Goal: Information Seeking & Learning: Learn about a topic

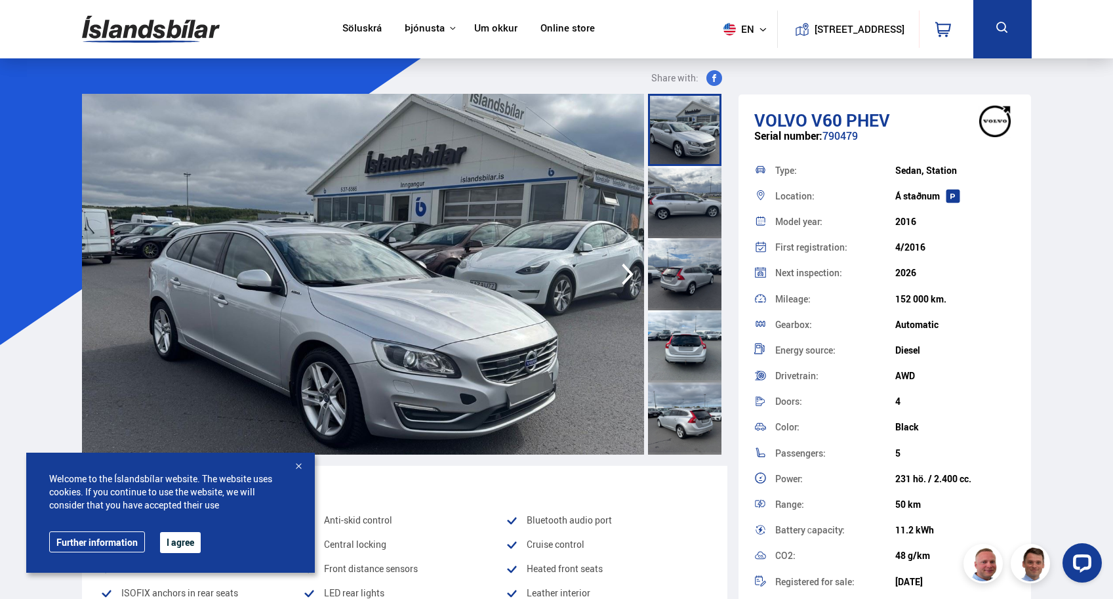
click at [297, 466] on div at bounding box center [298, 467] width 13 height 13
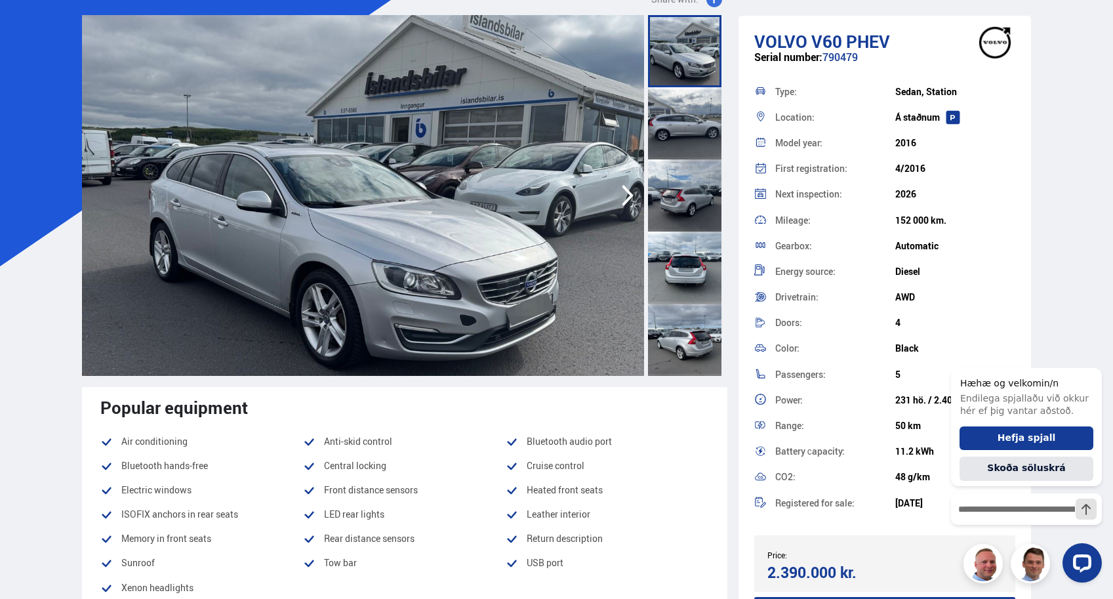
scroll to position [80, 0]
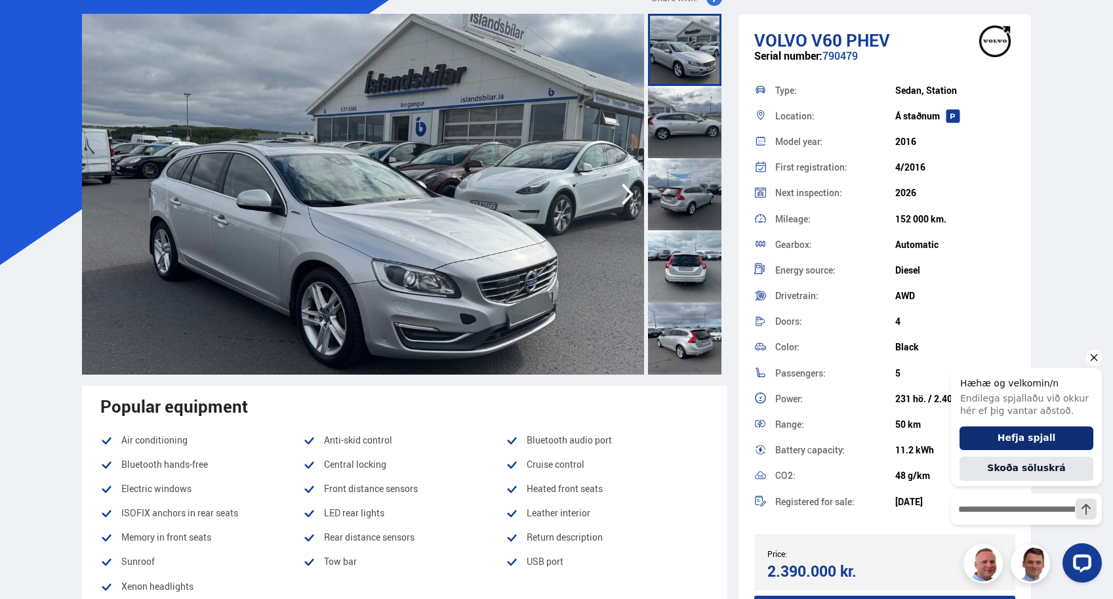
click at [987, 438] on button "Hefja spjall" at bounding box center [1027, 438] width 134 height 24
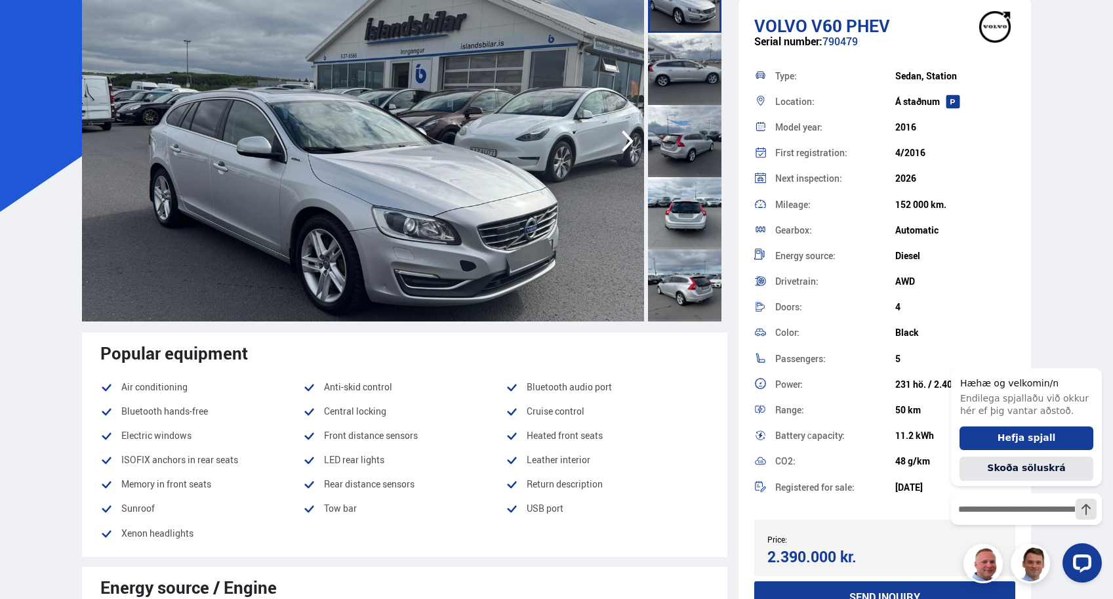
scroll to position [131, 0]
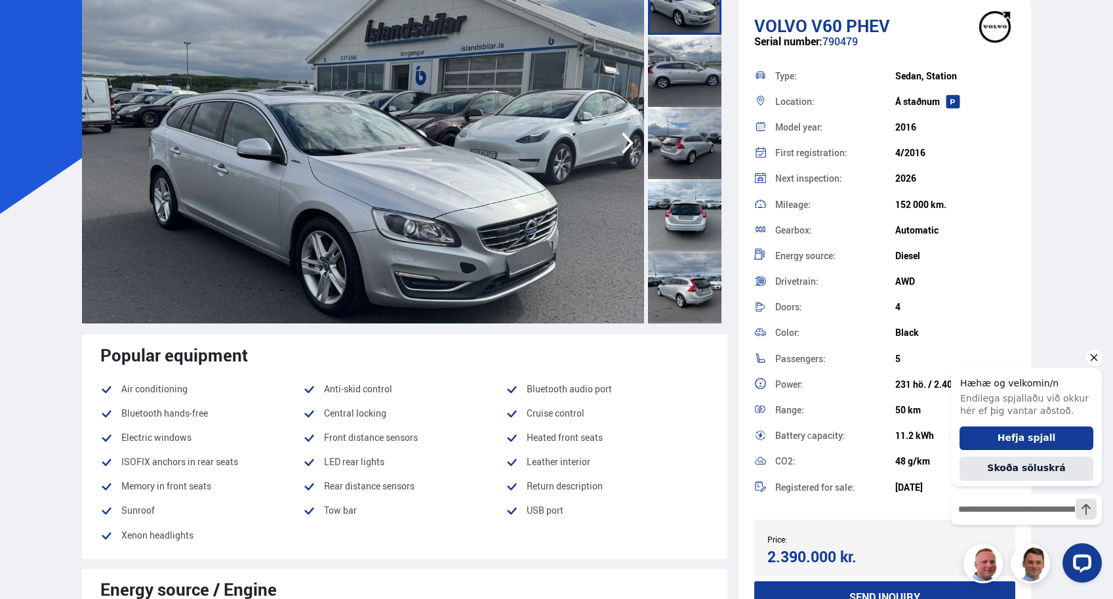
click at [1093, 358] on icon "Hide greeting" at bounding box center [1094, 357] width 7 height 7
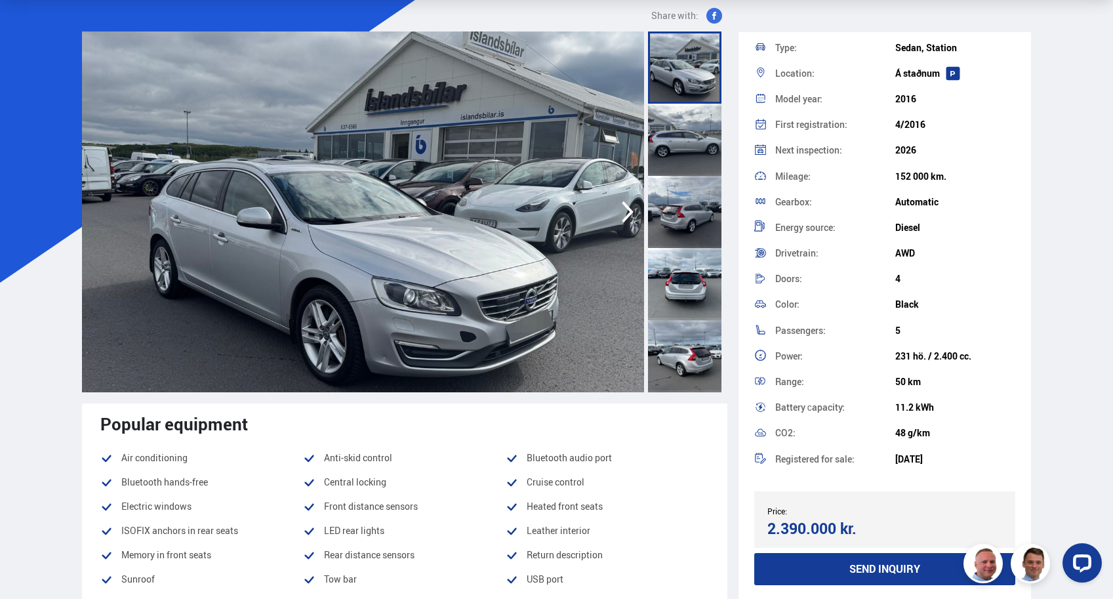
scroll to position [56, 0]
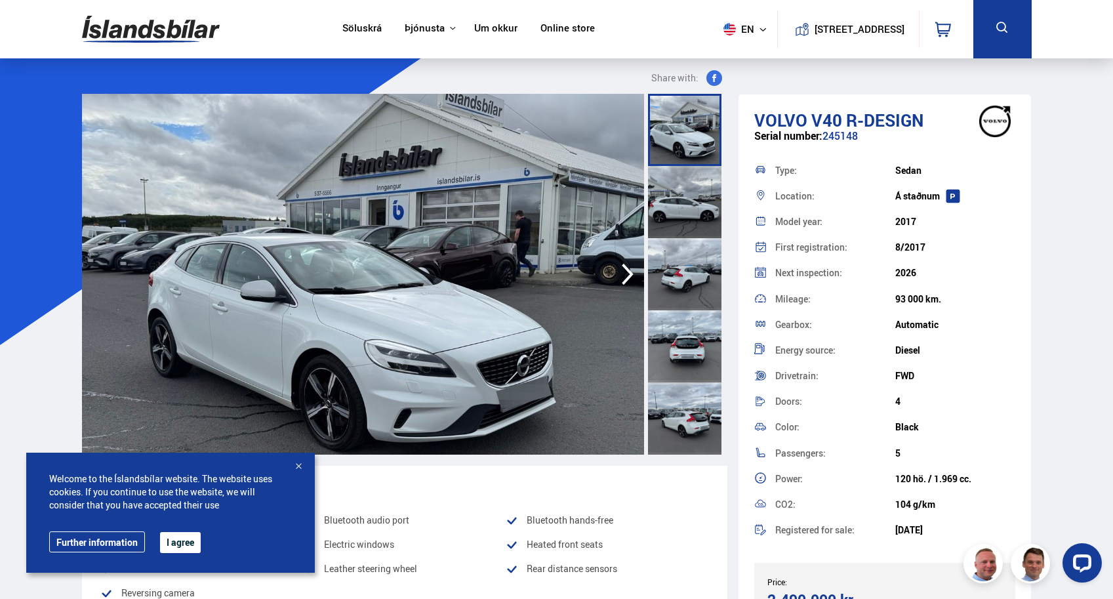
click at [684, 206] on div at bounding box center [684, 202] width 73 height 72
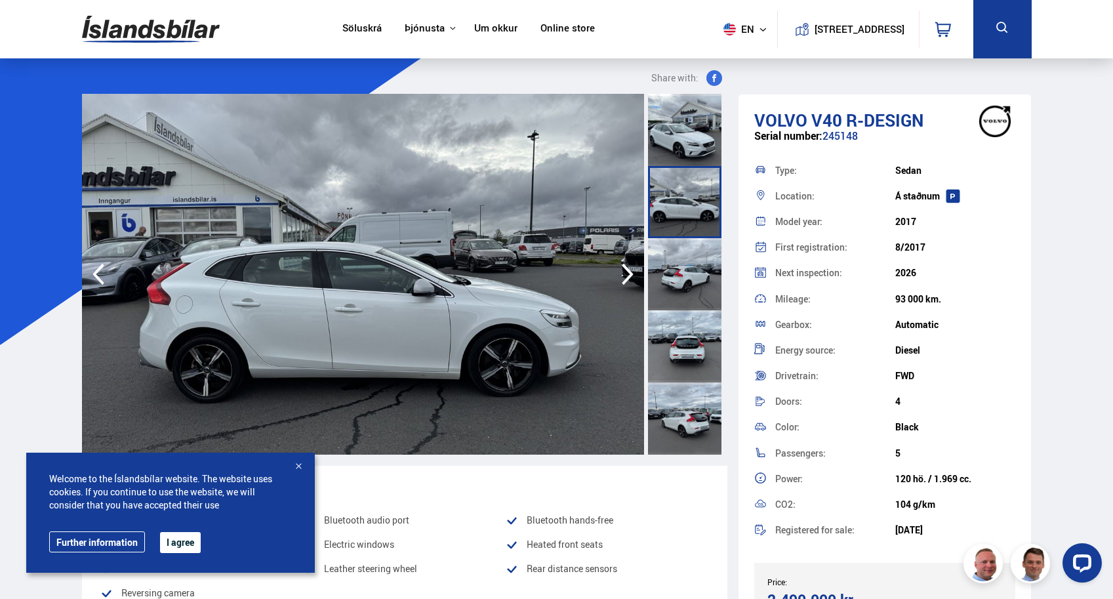
drag, startPoint x: 681, startPoint y: 358, endPoint x: 689, endPoint y: 351, distance: 10.2
click at [682, 353] on div at bounding box center [684, 346] width 73 height 72
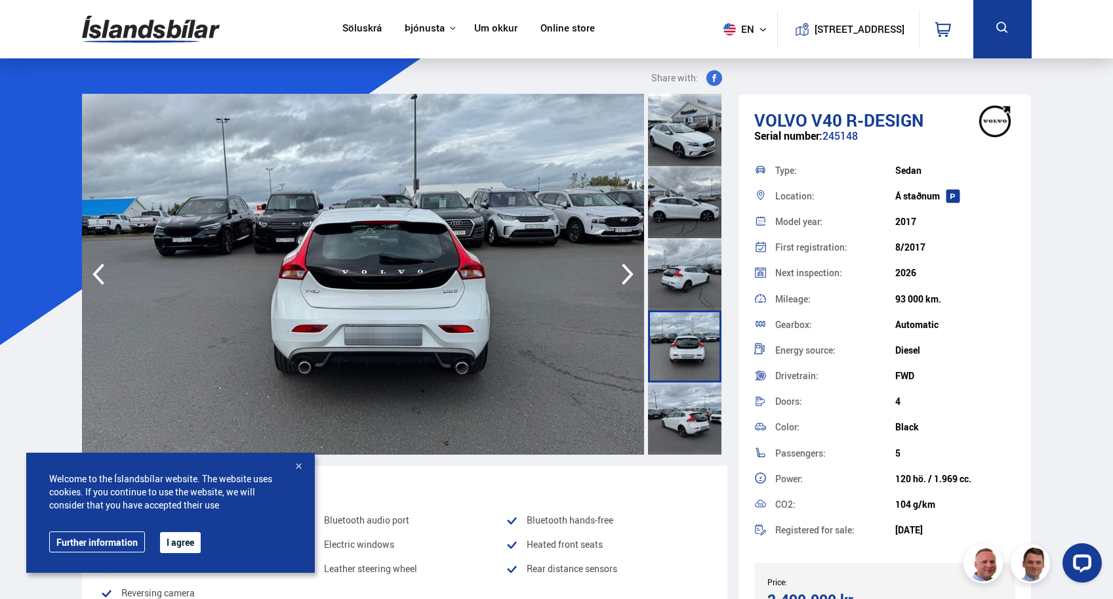
click at [999, 21] on icon at bounding box center [1003, 28] width 16 height 16
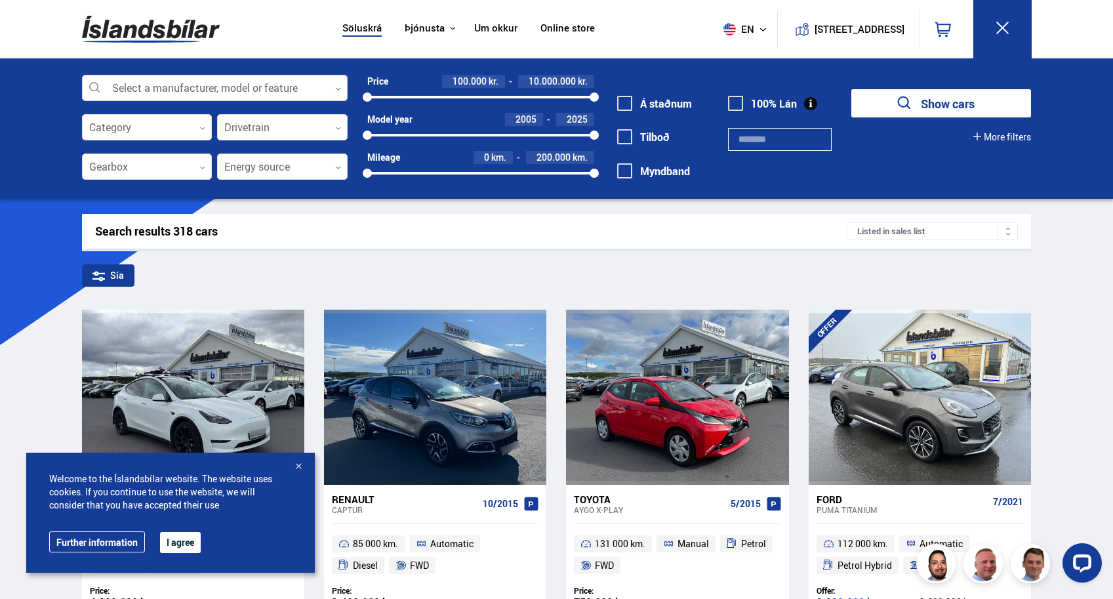
click at [170, 89] on div at bounding box center [215, 88] width 266 height 26
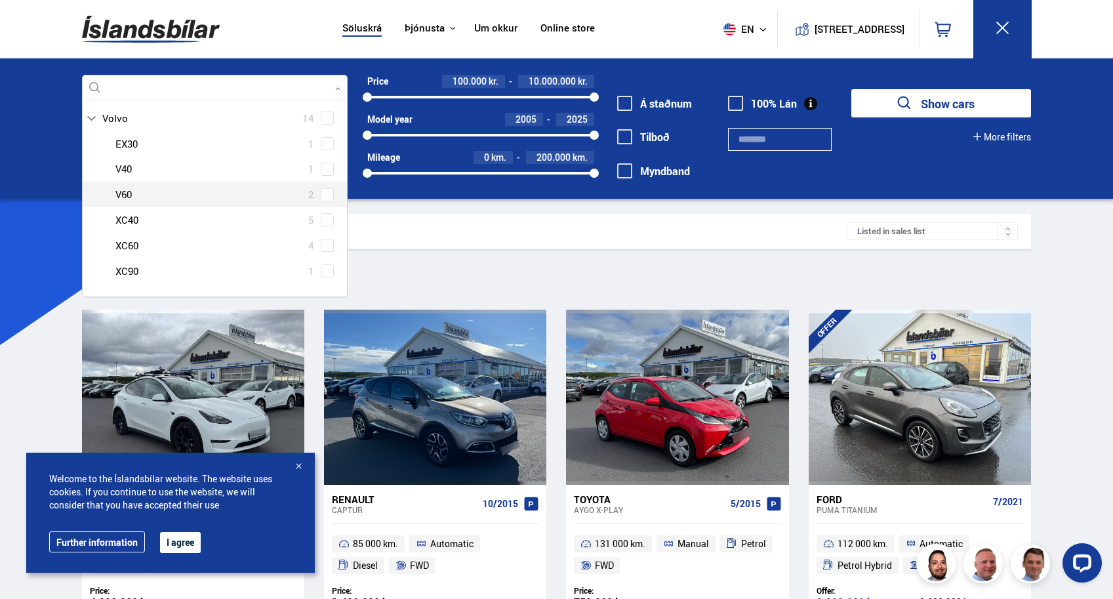
scroll to position [94, 0]
click at [325, 194] on span at bounding box center [327, 194] width 5 height 5
type input "*****"
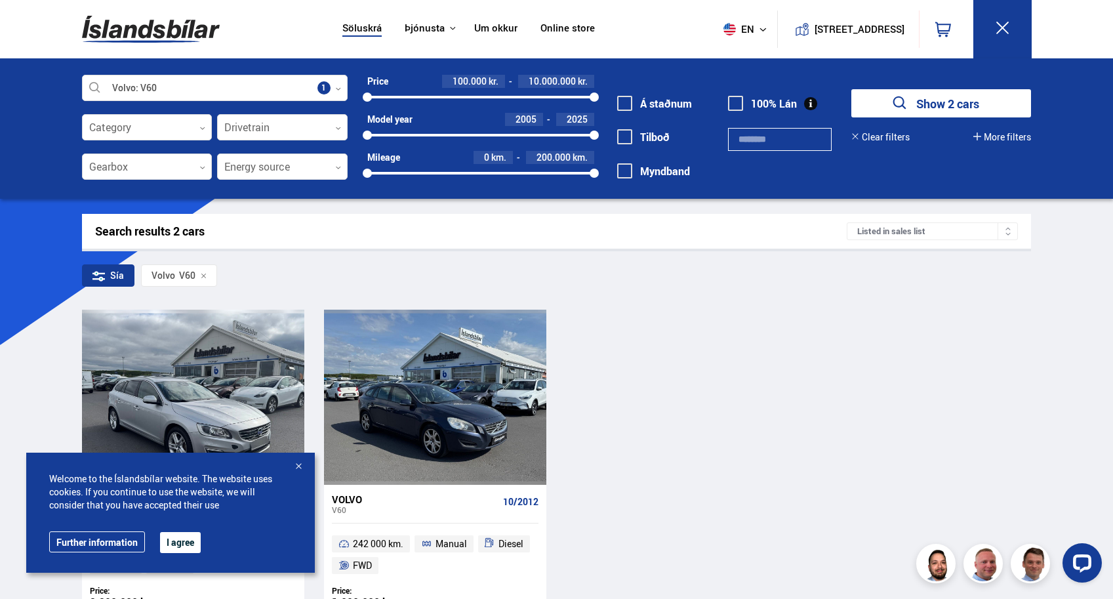
drag, startPoint x: 568, startPoint y: 39, endPoint x: 585, endPoint y: 36, distance: 17.3
click at [569, 38] on nav "Söluskrá Þjónusta Íslandsbílar [DOMAIN_NAME] Íslandsvörn Leiðbeiningar Um okkur…" at bounding box center [469, 29] width 276 height 58
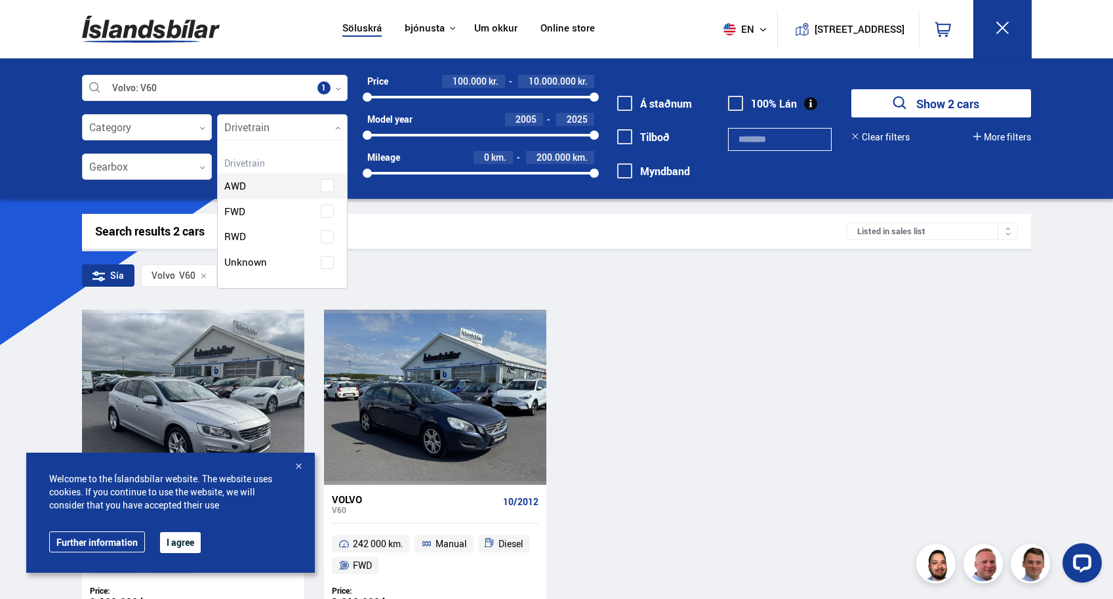
click at [249, 123] on div at bounding box center [282, 128] width 131 height 26
click at [329, 184] on div "AWD" at bounding box center [282, 201] width 129 height 45
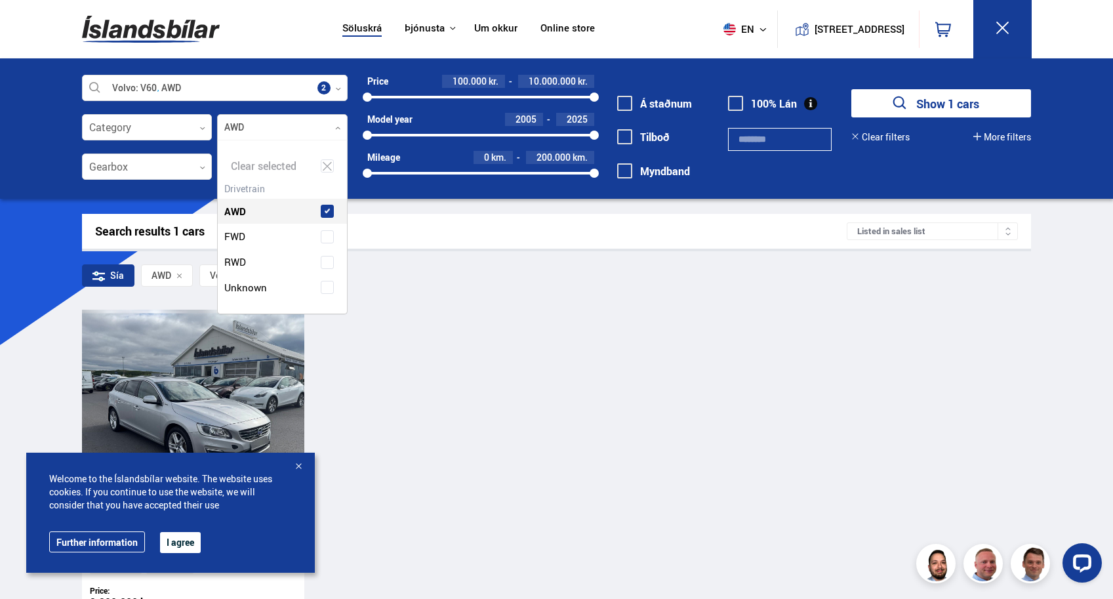
click at [698, 329] on div "Volvo V60 PHEV 4/2016 152 000 km. Automatic Diesel AWD Price: 2.390.000 kr. Tar…" at bounding box center [557, 467] width 950 height 315
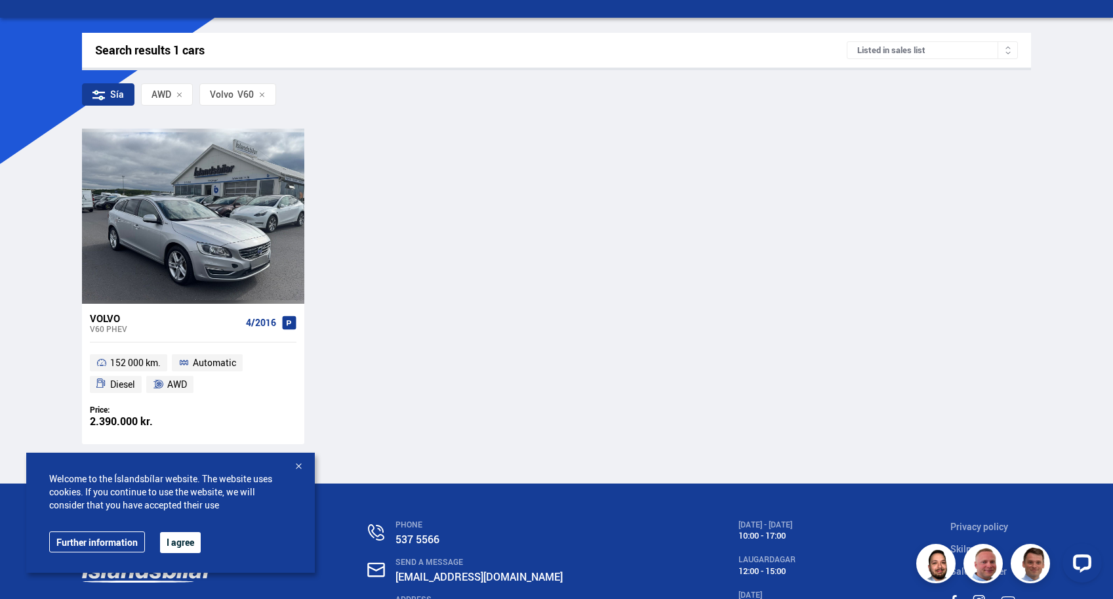
scroll to position [184, 0]
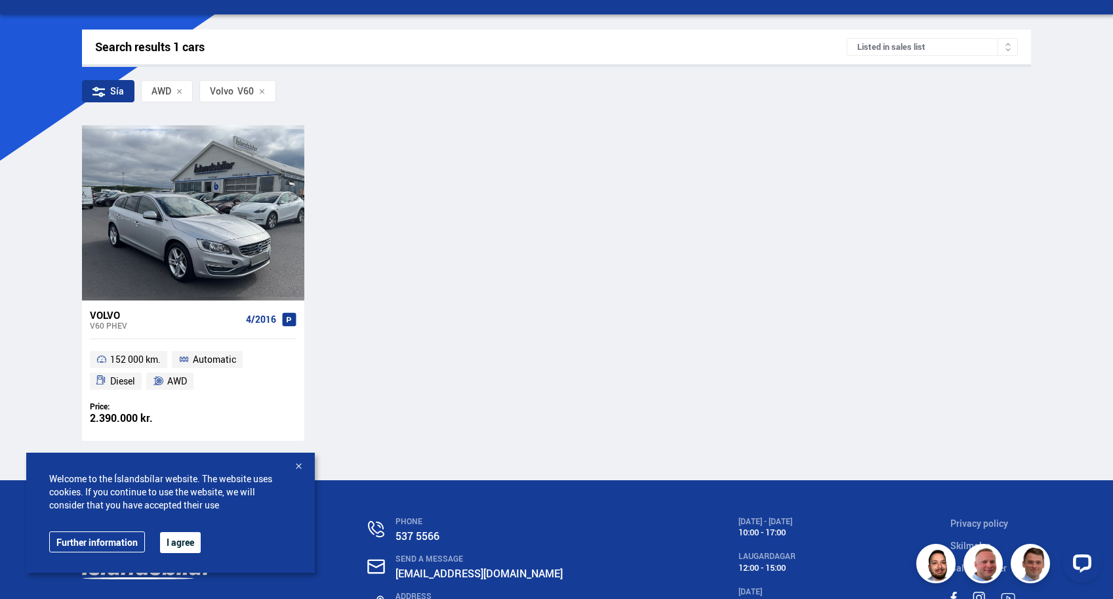
click at [104, 325] on div "V60 PHEV" at bounding box center [165, 325] width 151 height 9
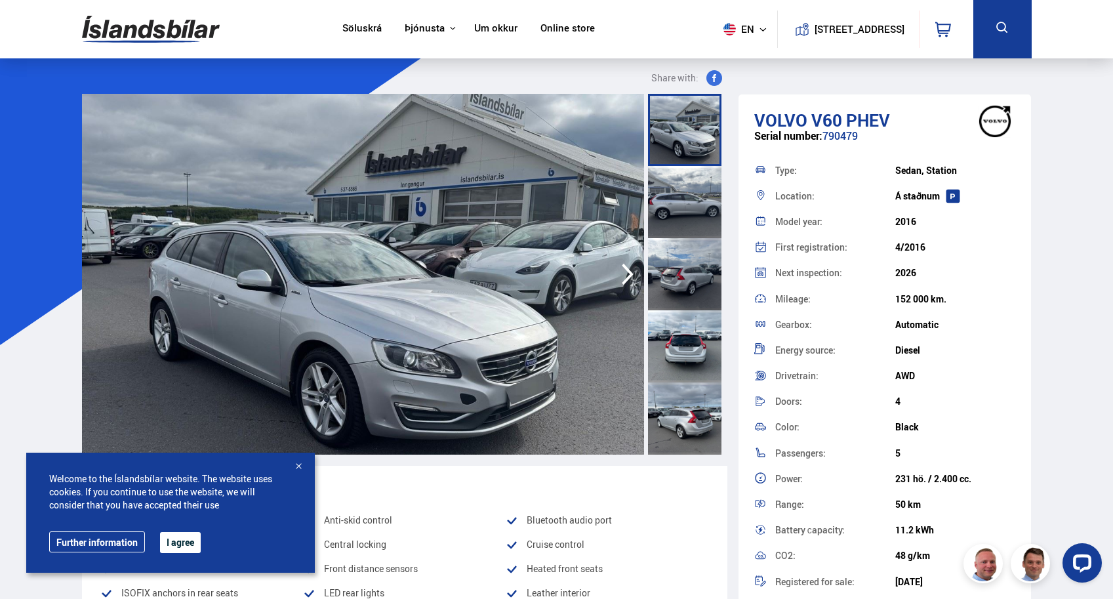
click at [298, 469] on div at bounding box center [298, 467] width 13 height 13
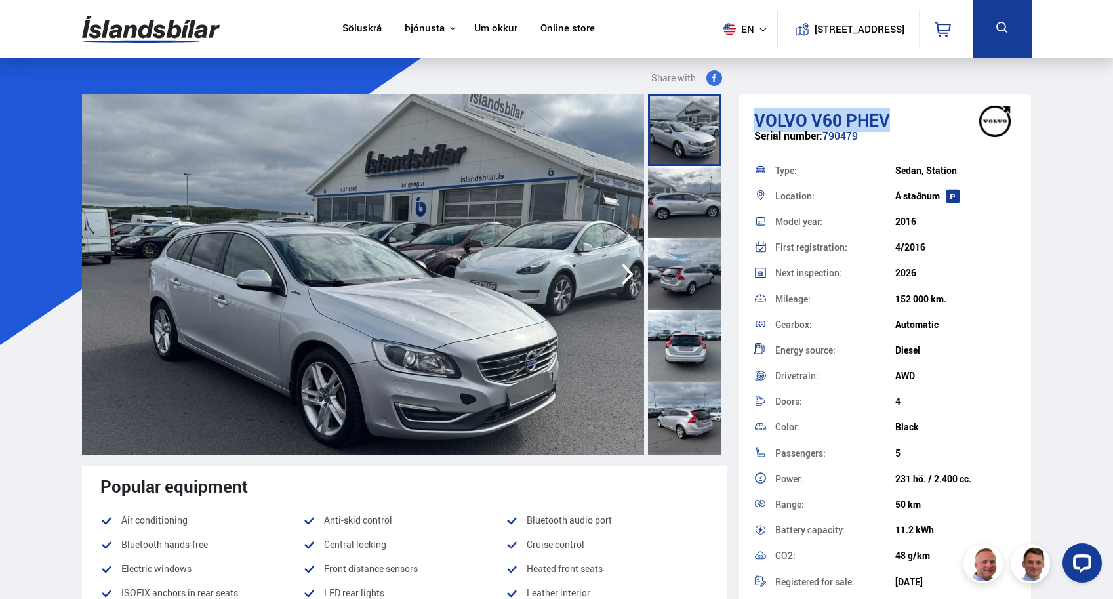
drag, startPoint x: 934, startPoint y: 112, endPoint x: 754, endPoint y: 121, distance: 180.0
click at [755, 121] on h1 "Volvo V60 PHEV" at bounding box center [886, 120] width 262 height 20
copy h1 "Volvo V60 PHEV"
